Goal: Communication & Community: Report problem

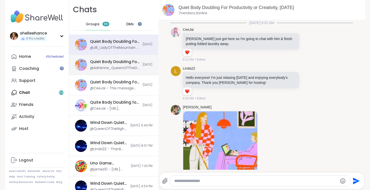
scroll to position [141, 0]
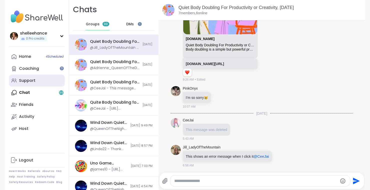
click at [50, 84] on link "Support" at bounding box center [37, 81] width 56 height 12
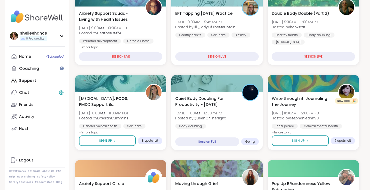
scroll to position [86, 0]
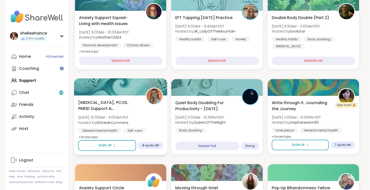
click at [150, 124] on div "Endometriosis, PCOS, PMDD Support & Empowerment Mon, Sep 15 | 10:00AM - 11:00AM…" at bounding box center [120, 119] width 85 height 41
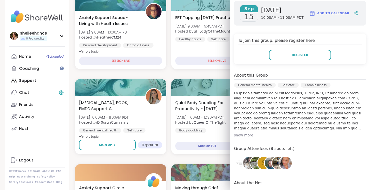
scroll to position [84, 0]
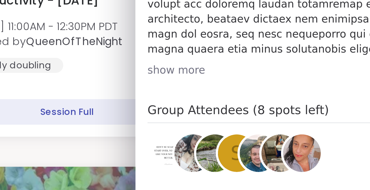
click at [269, 163] on img at bounding box center [271, 159] width 13 height 13
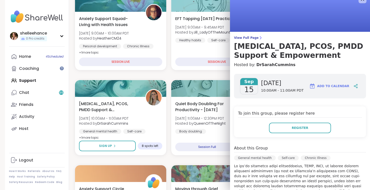
scroll to position [0, 0]
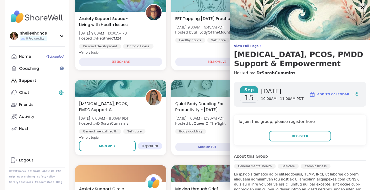
click at [359, 8] on div at bounding box center [363, 7] width 9 height 9
click at [362, 8] on icon at bounding box center [362, 7] width 3 height 3
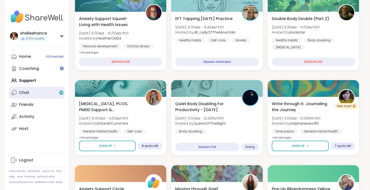
click at [48, 94] on link "Chat 99" at bounding box center [37, 93] width 56 height 12
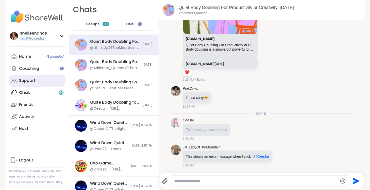
click at [60, 83] on link "Support" at bounding box center [37, 81] width 56 height 12
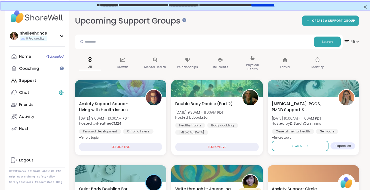
click at [51, 80] on div "Home 4 Scheduled Coaching Support Chat 99 Friends Activity Host" at bounding box center [37, 93] width 56 height 84
click at [47, 96] on link "Chat 99" at bounding box center [37, 93] width 56 height 12
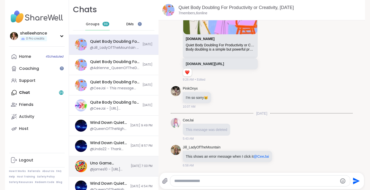
click at [121, 166] on div "Uno Game Session, Sep 14 @james10 - https://scuffeduno.online/menu/room?code=1f…" at bounding box center [109, 166] width 38 height 12
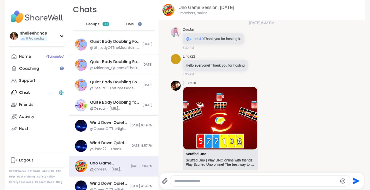
scroll to position [469, 0]
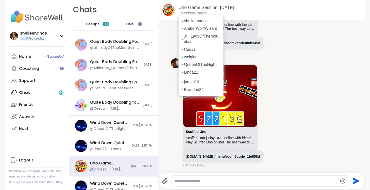
click at [217, 28] on link "AmberWolffWizard" at bounding box center [200, 29] width 33 height 6
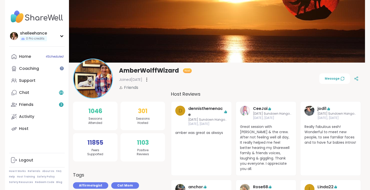
click at [149, 81] on div at bounding box center [146, 80] width 5 height 8
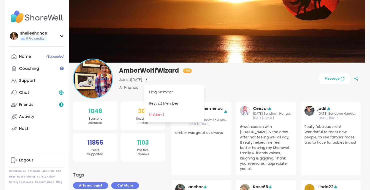
click at [190, 91] on div "Flag Member" at bounding box center [174, 92] width 56 height 11
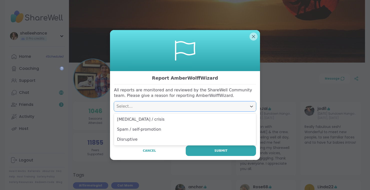
click at [201, 108] on div "Select..." at bounding box center [181, 106] width 128 height 6
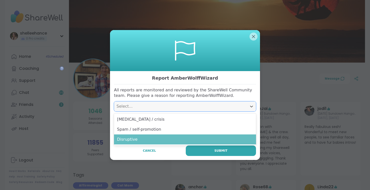
click at [195, 138] on div "Disruptive" at bounding box center [185, 139] width 142 height 10
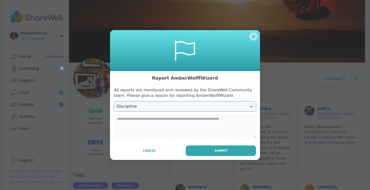
click at [180, 116] on textarea at bounding box center [185, 126] width 142 height 24
type textarea "**********"
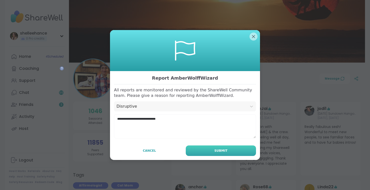
click at [239, 152] on button "Submit" at bounding box center [221, 150] width 70 height 11
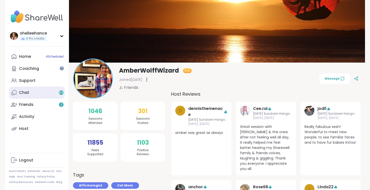
click at [52, 94] on link "Chat 99" at bounding box center [37, 93] width 56 height 12
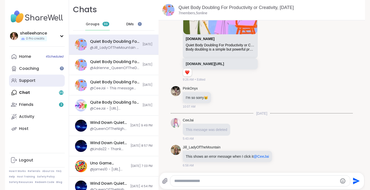
click at [45, 77] on link "Support" at bounding box center [37, 81] width 56 height 12
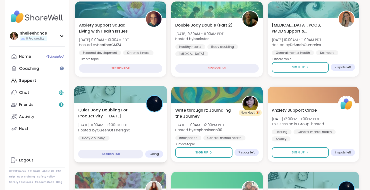
scroll to position [71, 0]
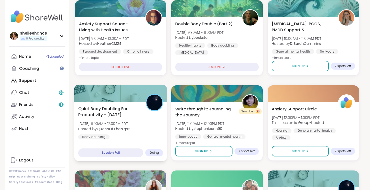
click at [156, 138] on div "Quiet Body Doubling For Productivity - [DATE] [DATE] 11:00AM - 12:30PM PDT Host…" at bounding box center [120, 123] width 85 height 34
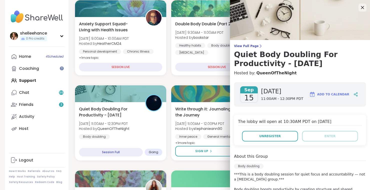
scroll to position [107, 0]
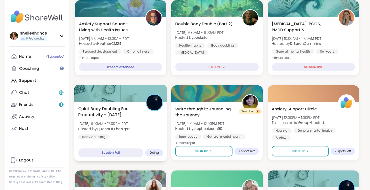
click at [139, 124] on div "Quiet Body Doubling For Productivity - [DATE] [DATE] 11:00AM - 12:30PM PDT Host…" at bounding box center [120, 123] width 85 height 34
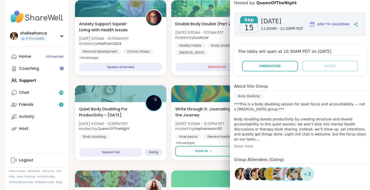
scroll to position [73, 0]
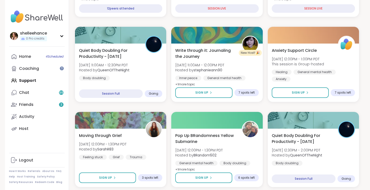
scroll to position [182, 0]
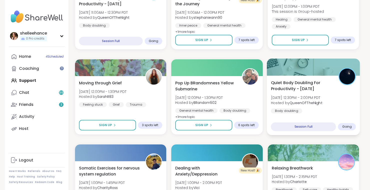
click at [352, 107] on div "Quiet Body Doubling For Productivity - [DATE] [DATE] 12:30PM - 2:00PM PDT Hoste…" at bounding box center [313, 97] width 85 height 34
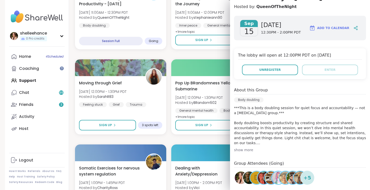
scroll to position [107, 0]
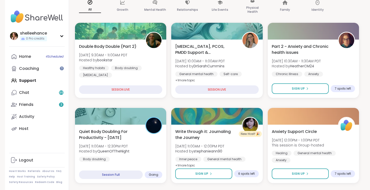
scroll to position [39, 0]
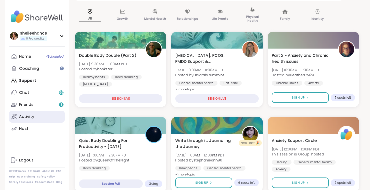
click at [50, 118] on link "Activity" at bounding box center [37, 117] width 56 height 12
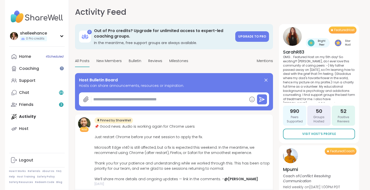
type textarea "*"
click at [155, 62] on span "Reviews" at bounding box center [155, 60] width 14 height 5
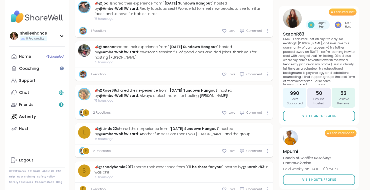
scroll to position [1440, 0]
click at [110, 88] on link "@Rose68" at bounding box center [107, 90] width 17 height 5
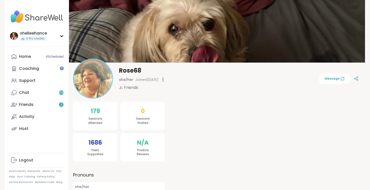
click at [123, 88] on div "Friends" at bounding box center [142, 88] width 47 height 6
click at [166, 81] on div at bounding box center [163, 80] width 5 height 8
click at [199, 119] on div "Unfriend" at bounding box center [191, 114] width 56 height 11
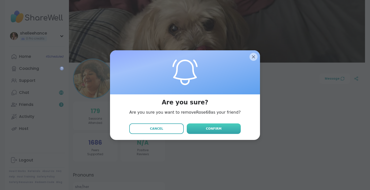
click at [213, 131] on button "Confirm" at bounding box center [214, 128] width 54 height 11
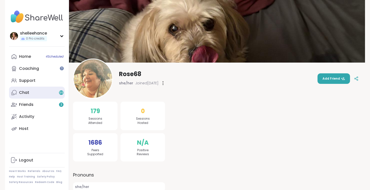
click at [47, 94] on link "Chat 99" at bounding box center [37, 93] width 56 height 12
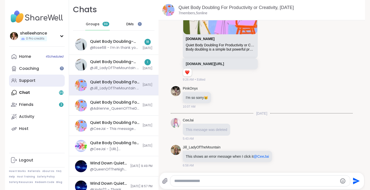
click at [53, 86] on link "Support" at bounding box center [37, 81] width 56 height 12
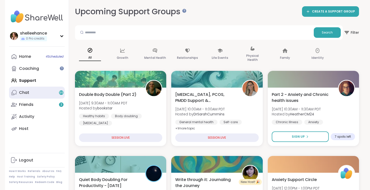
click at [54, 93] on link "Chat 99" at bounding box center [37, 93] width 56 height 12
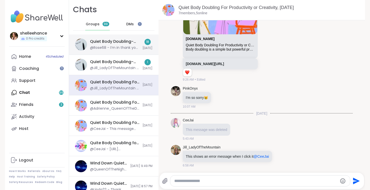
click at [116, 49] on div "@Rose68 - I’m in thank you for making the space" at bounding box center [115, 47] width 50 height 5
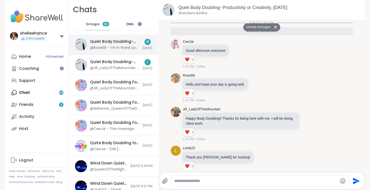
scroll to position [758, 0]
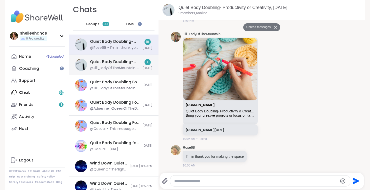
click at [116, 58] on div "Quiet Body Doubling- Productivity or Creativity, [DATE] @Jill_LadyOfTheMountain…" at bounding box center [114, 65] width 90 height 20
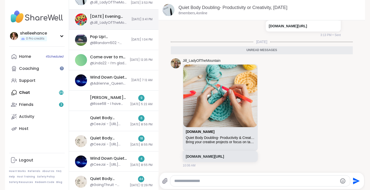
scroll to position [268, 0]
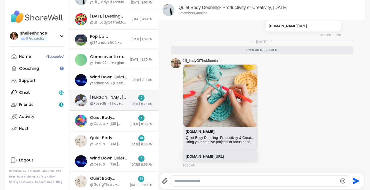
click at [113, 102] on div "@Rose68 - I have anxiety some [MEDICAL_DATA] and fears" at bounding box center [108, 103] width 37 height 5
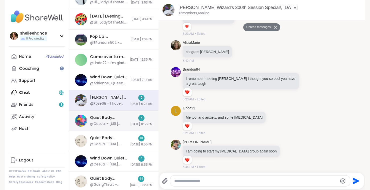
scroll to position [2051, 0]
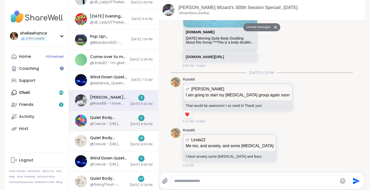
click at [112, 119] on div "Quiet Body Doubling -[DATE] Evening Pt 2, [DATE]" at bounding box center [108, 118] width 37 height 6
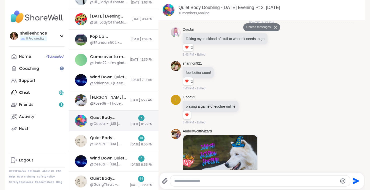
scroll to position [778, 0]
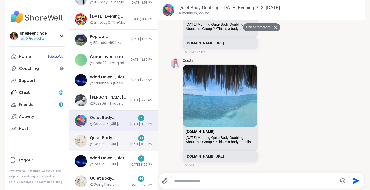
click at [112, 136] on div "Quiet Body Doubling For Productivity - [DATE]" at bounding box center [108, 138] width 37 height 6
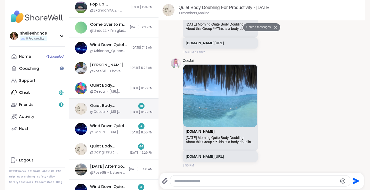
scroll to position [309, 0]
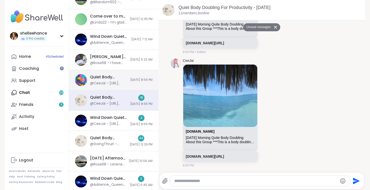
click at [113, 81] on div "@CeeJai - [URL][DOMAIN_NAME]" at bounding box center [108, 83] width 37 height 5
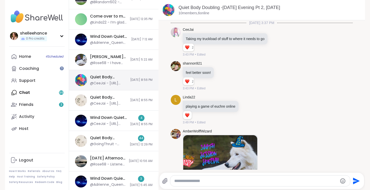
scroll to position [761, 0]
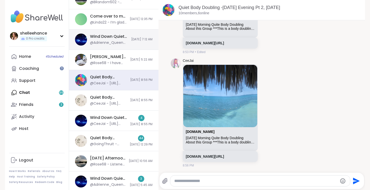
click at [112, 45] on div "@Adrienne_QueenOfTheDawn - Hope you have a good [DATE] [PERSON_NAME]! 🌸" at bounding box center [109, 42] width 38 height 5
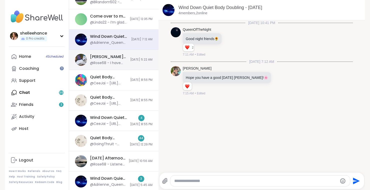
click at [112, 59] on div "[PERSON_NAME] Wizard’s 300th Session Special!, [DATE]" at bounding box center [108, 57] width 37 height 6
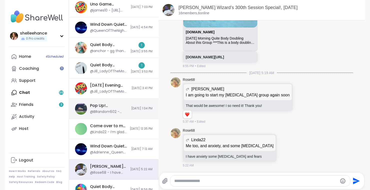
scroll to position [186, 0]
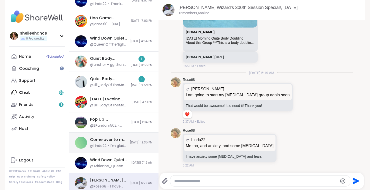
click at [122, 146] on div "Come over to my house, [DATE] @Linda22 - I’m glad you’re okay. I will see you i…" at bounding box center [114, 143] width 90 height 20
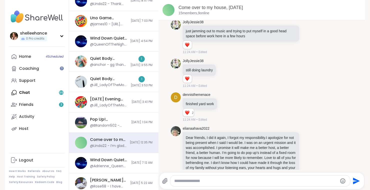
scroll to position [1142, 0]
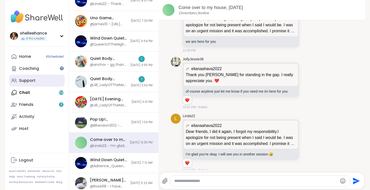
click at [40, 83] on link "Support" at bounding box center [37, 81] width 56 height 12
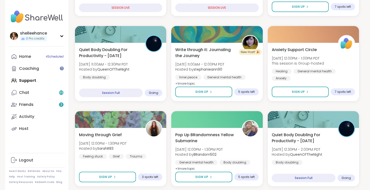
scroll to position [212, 0]
